Goal: Information Seeking & Learning: Check status

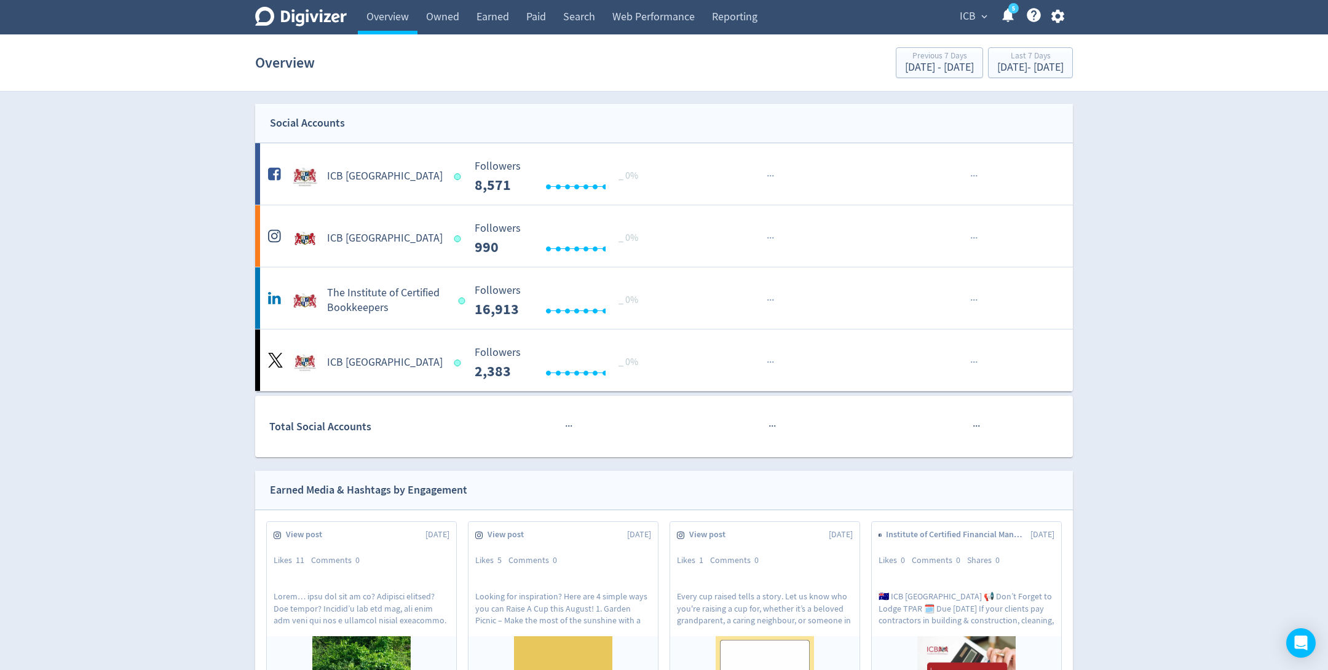
click at [963, 12] on span "ICB" at bounding box center [968, 17] width 16 height 20
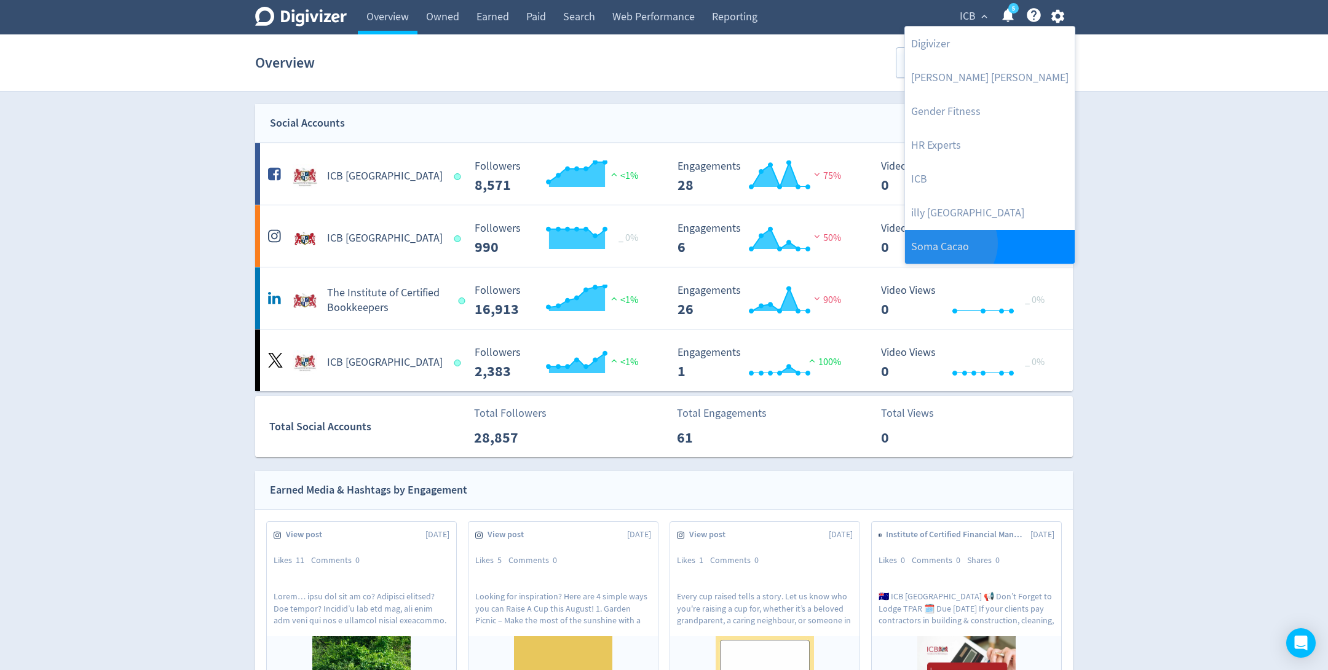
click at [949, 243] on link "Soma Cacao" at bounding box center [990, 247] width 170 height 34
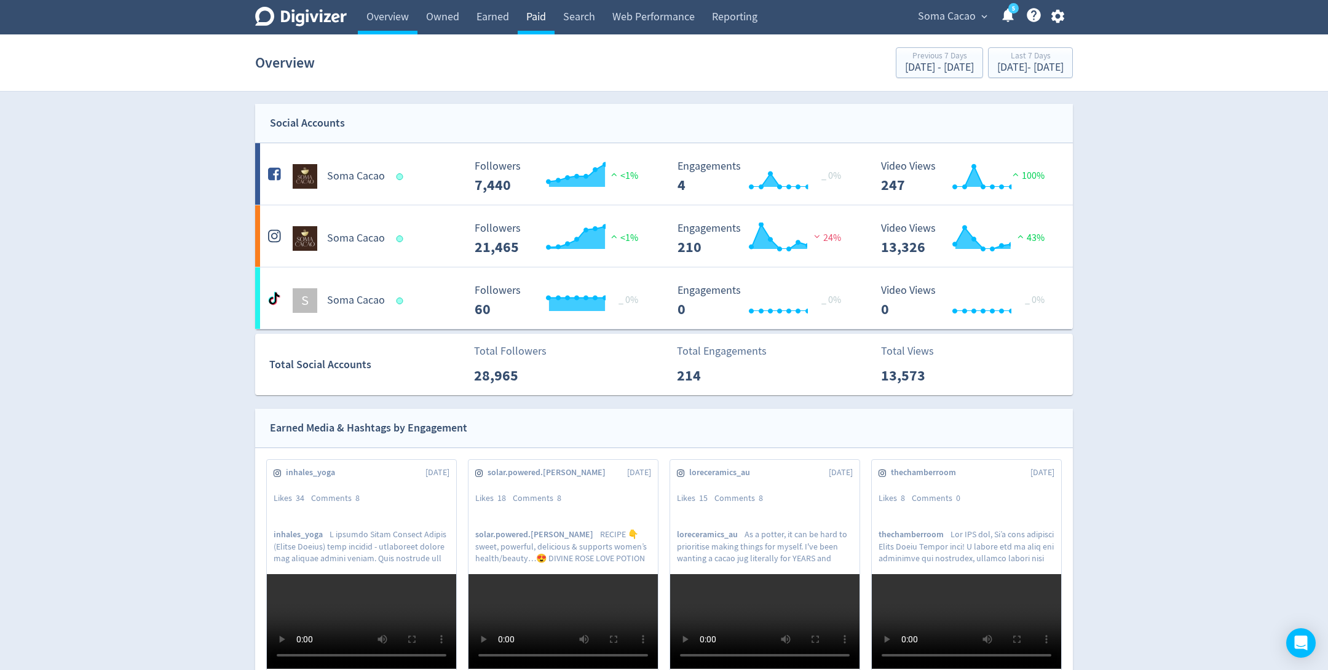
click at [546, 18] on link "Paid" at bounding box center [536, 17] width 37 height 34
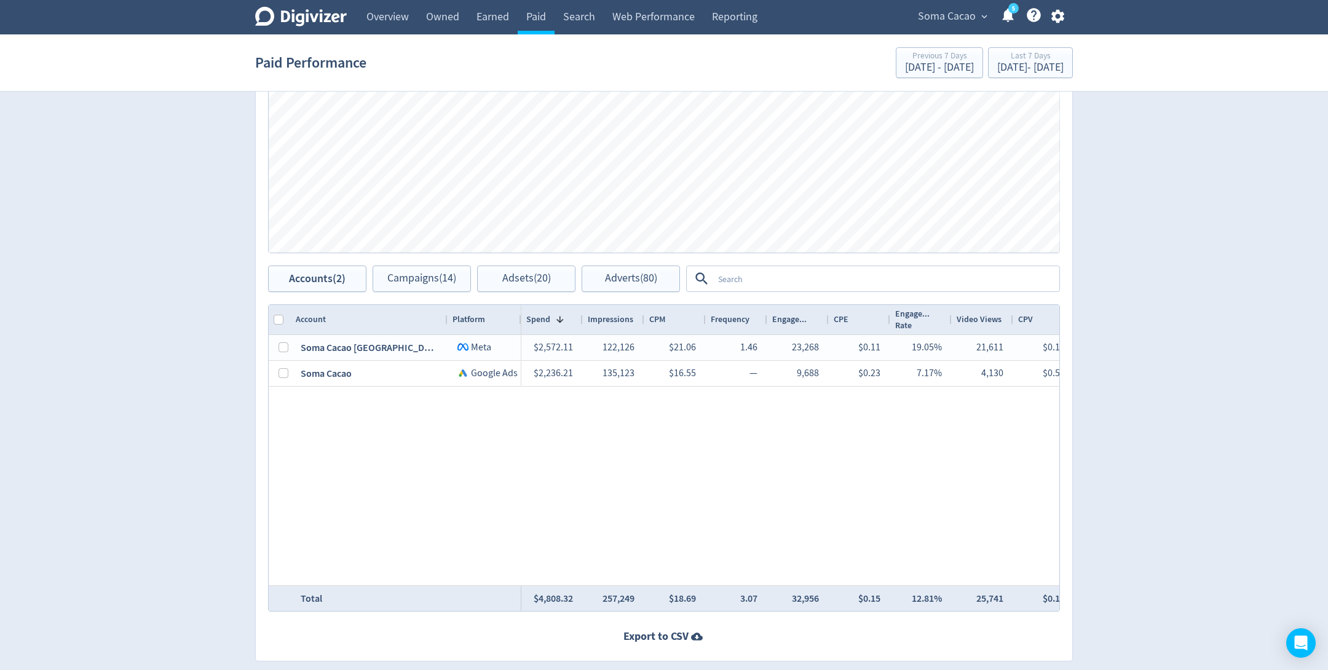
scroll to position [813, 0]
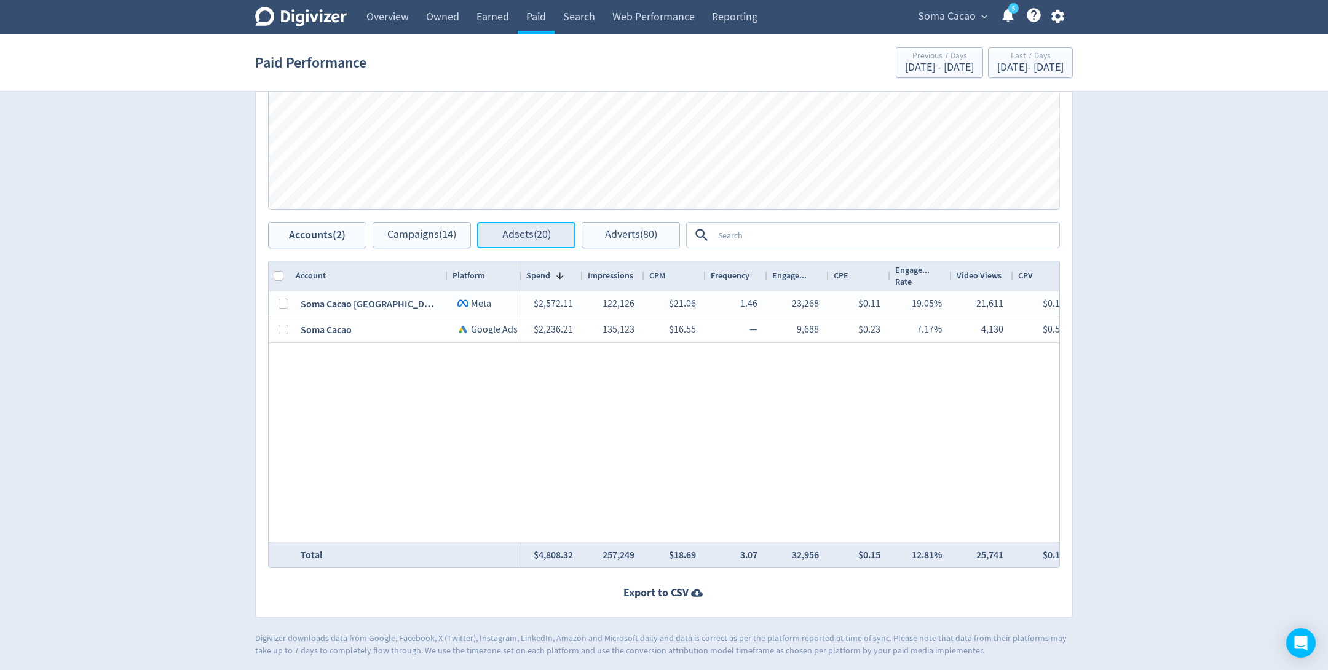
click at [532, 231] on span "Adsets (20)" at bounding box center [526, 235] width 49 height 12
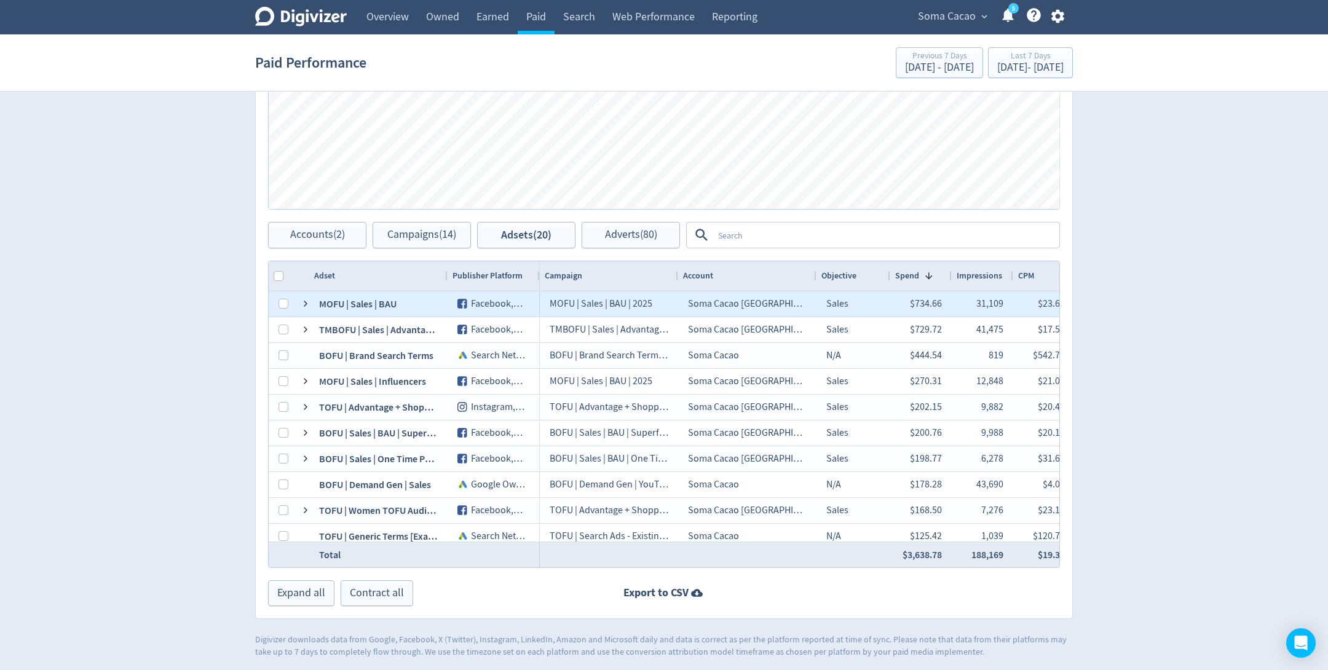
click at [391, 303] on div "MOFU | Sales | BAU" at bounding box center [378, 303] width 138 height 25
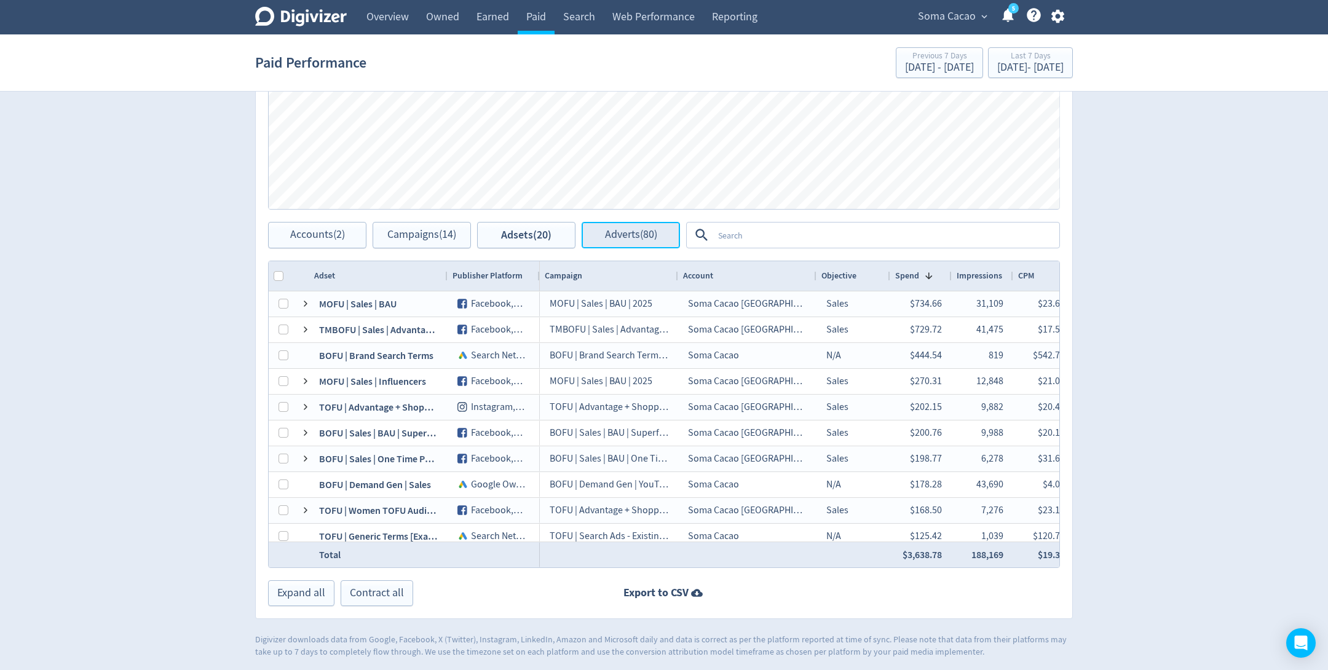
click at [637, 230] on span "Adverts (80)" at bounding box center [631, 235] width 52 height 12
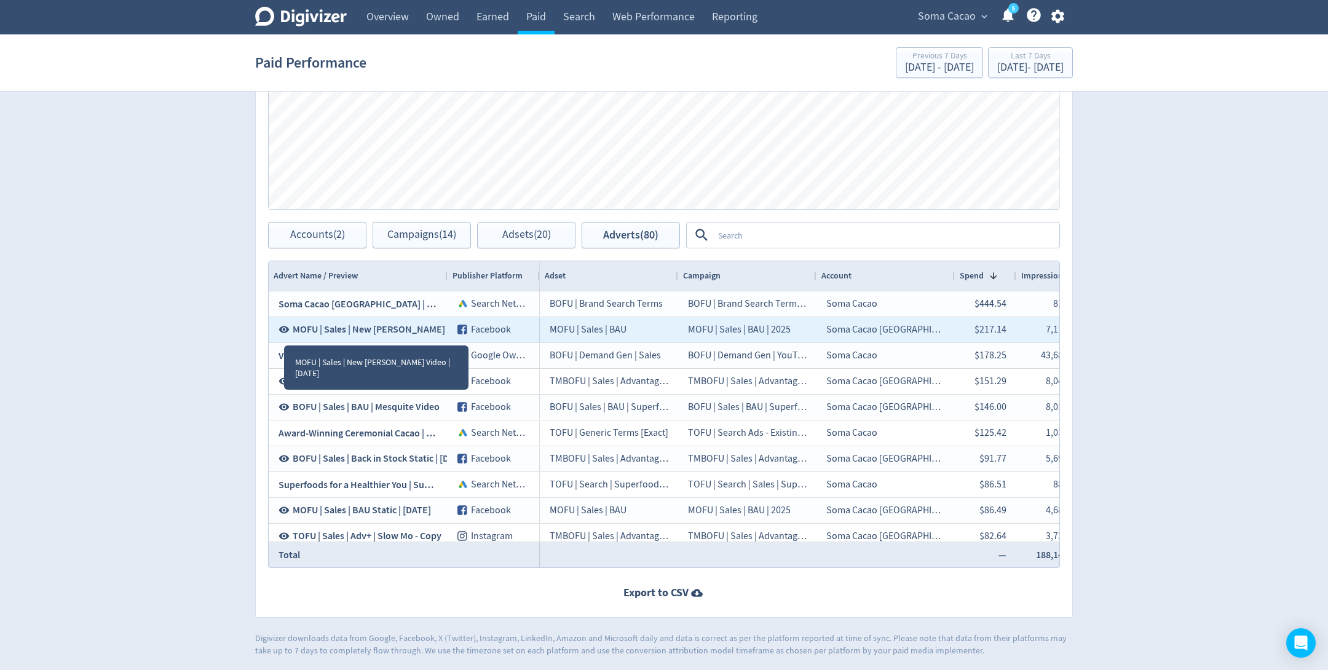
click at [283, 331] on icon at bounding box center [284, 329] width 10 height 7
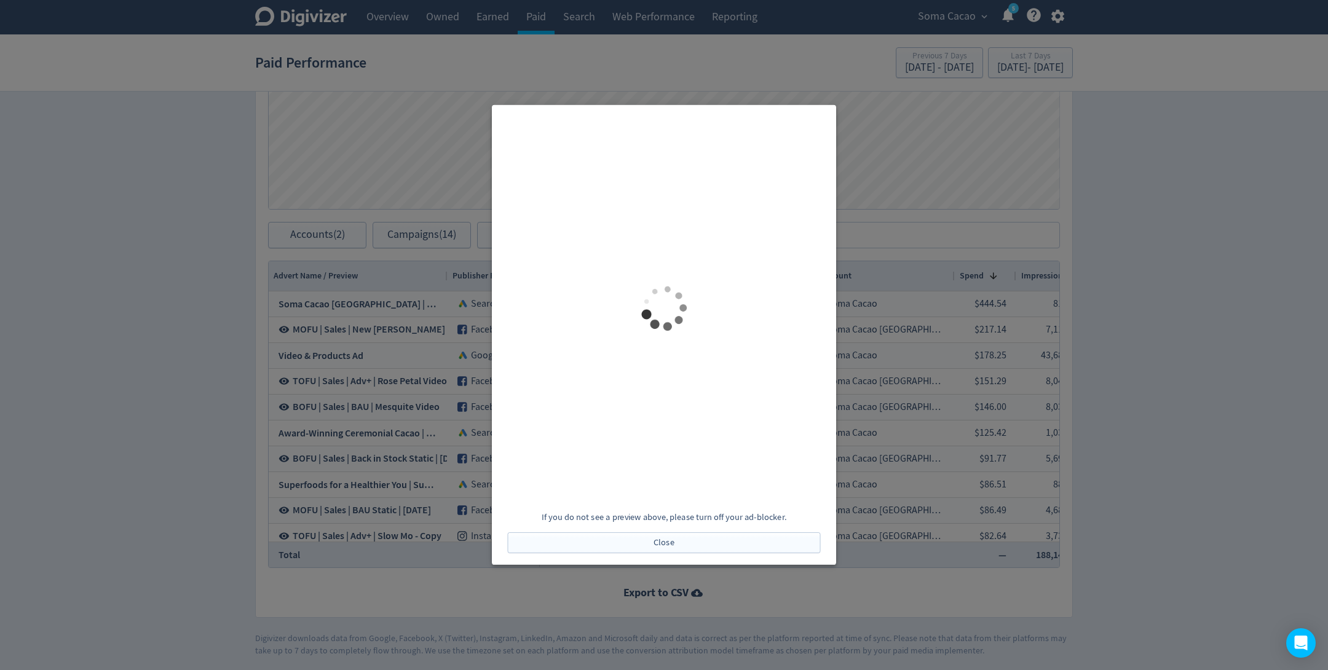
click at [283, 331] on div at bounding box center [664, 335] width 1328 height 670
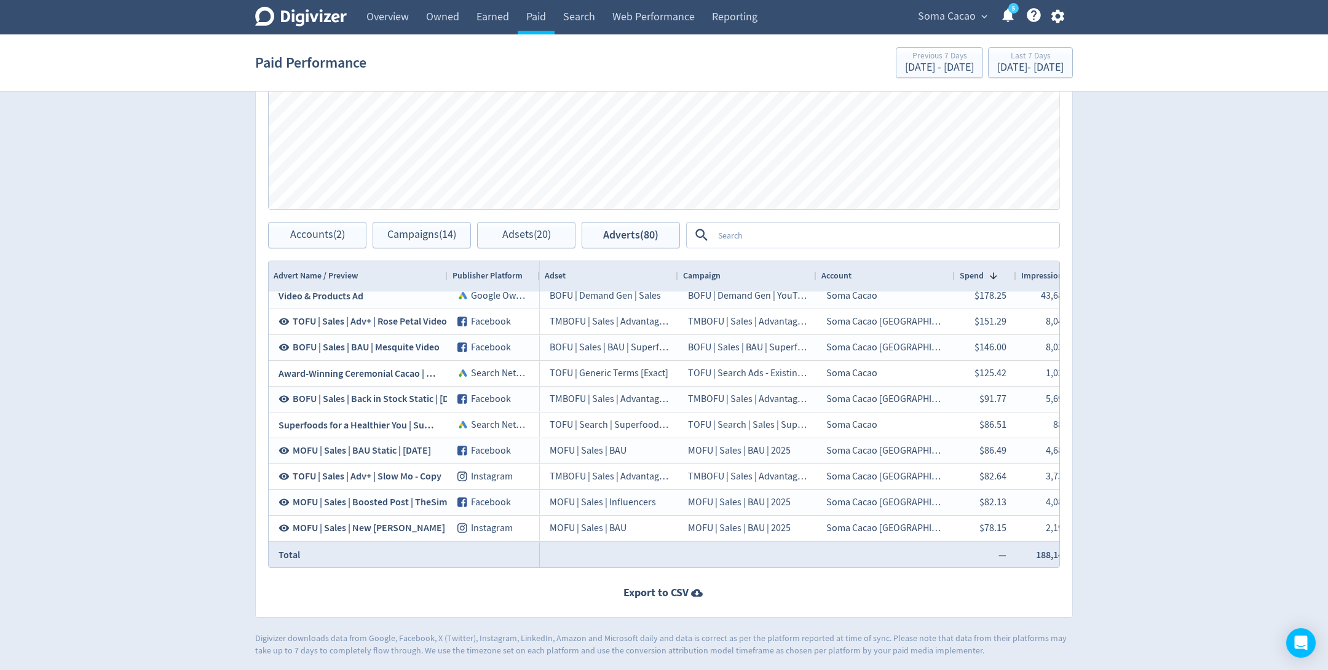
click at [741, 238] on textarea at bounding box center [885, 235] width 345 height 23
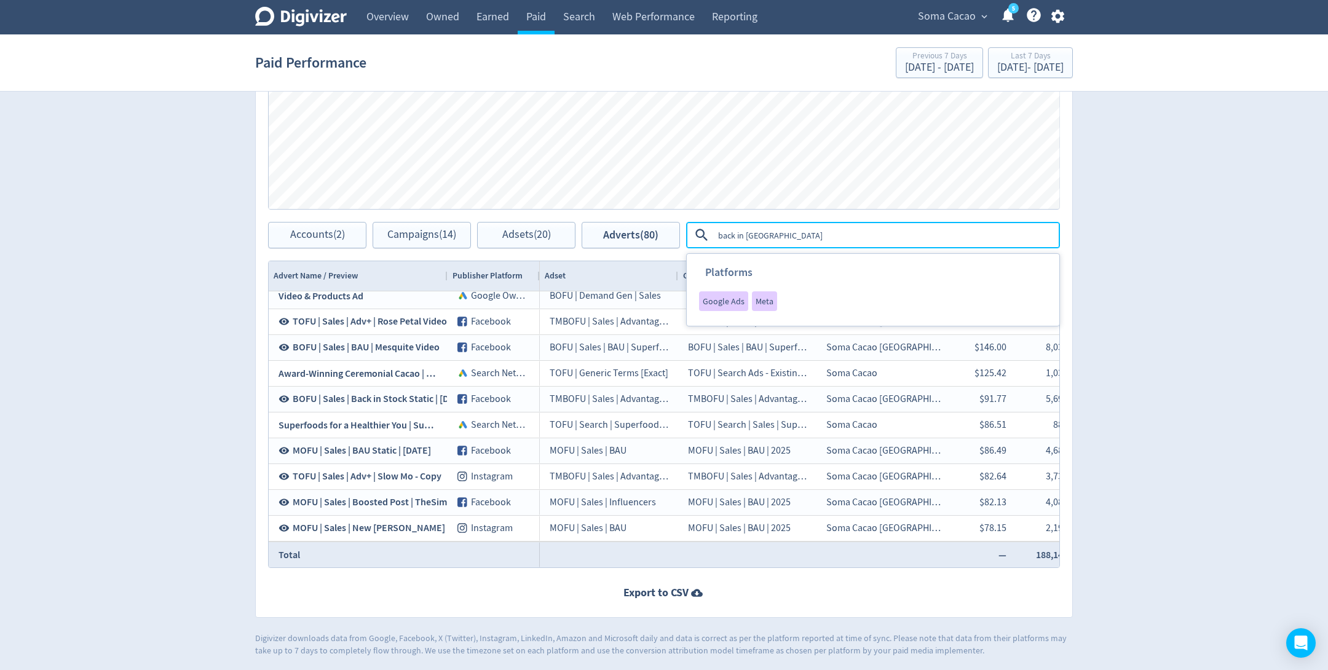
type textarea "back in stock"
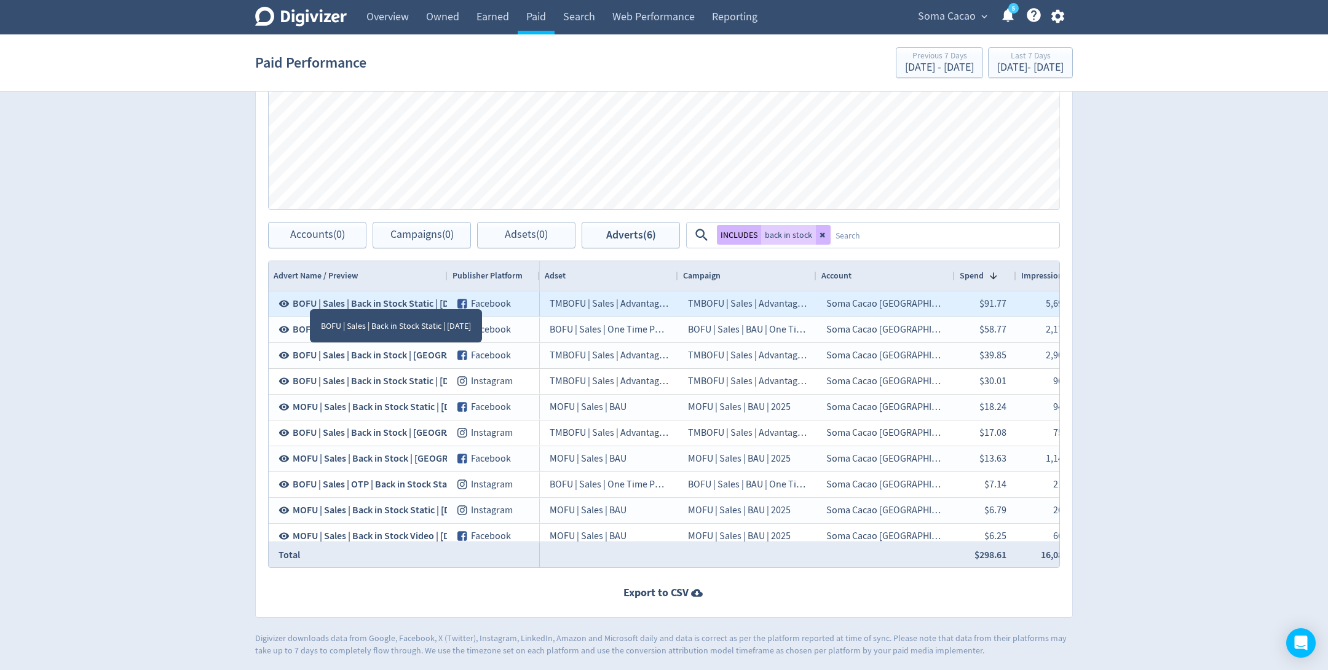
click at [287, 298] on icon at bounding box center [283, 303] width 11 height 11
